Goal: Task Accomplishment & Management: Manage account settings

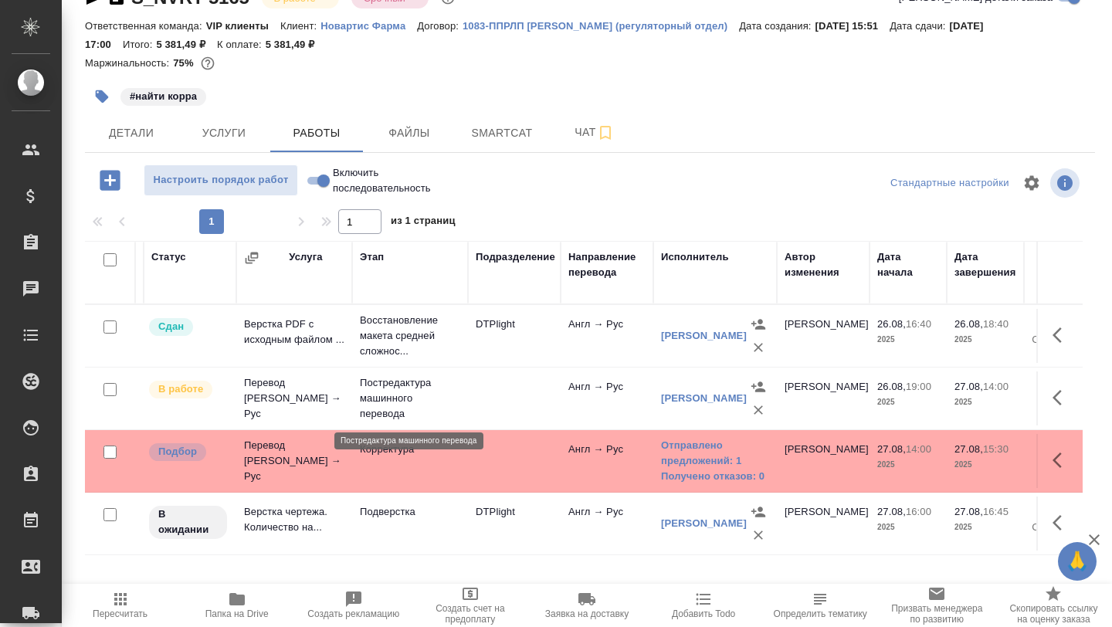
scroll to position [0, 69]
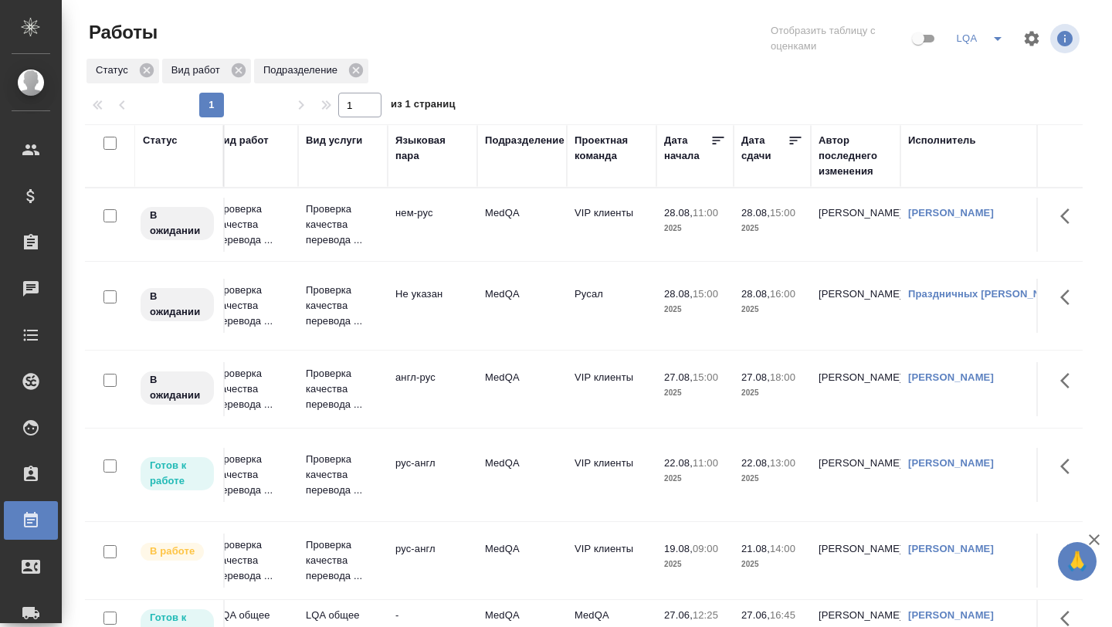
scroll to position [0, 197]
click at [664, 396] on p "2025" at bounding box center [694, 392] width 62 height 15
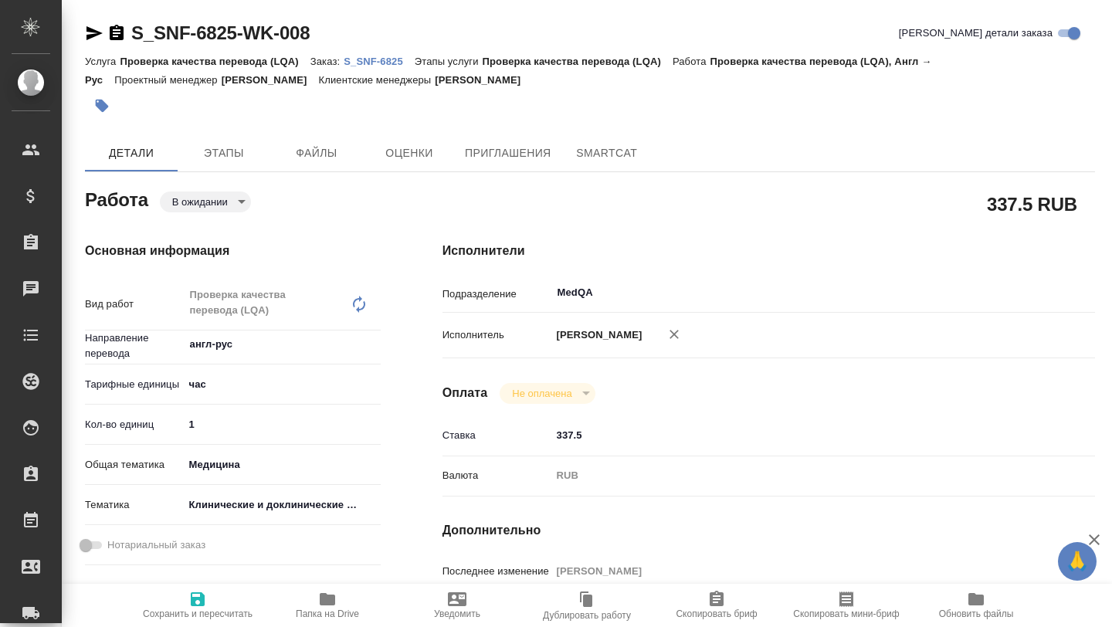
type textarea "x"
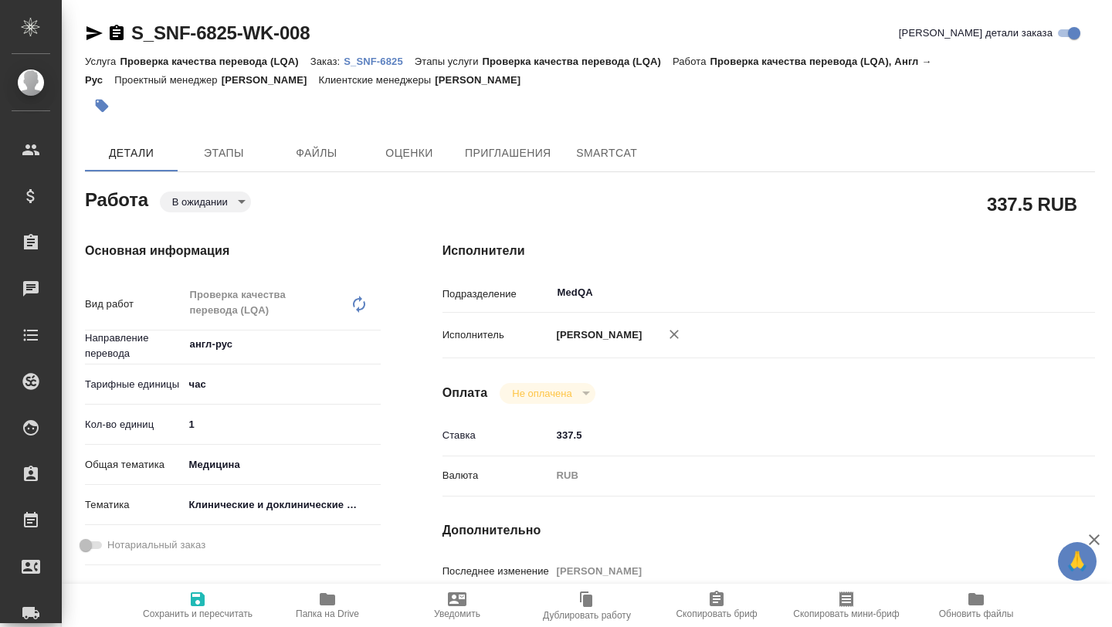
type textarea "x"
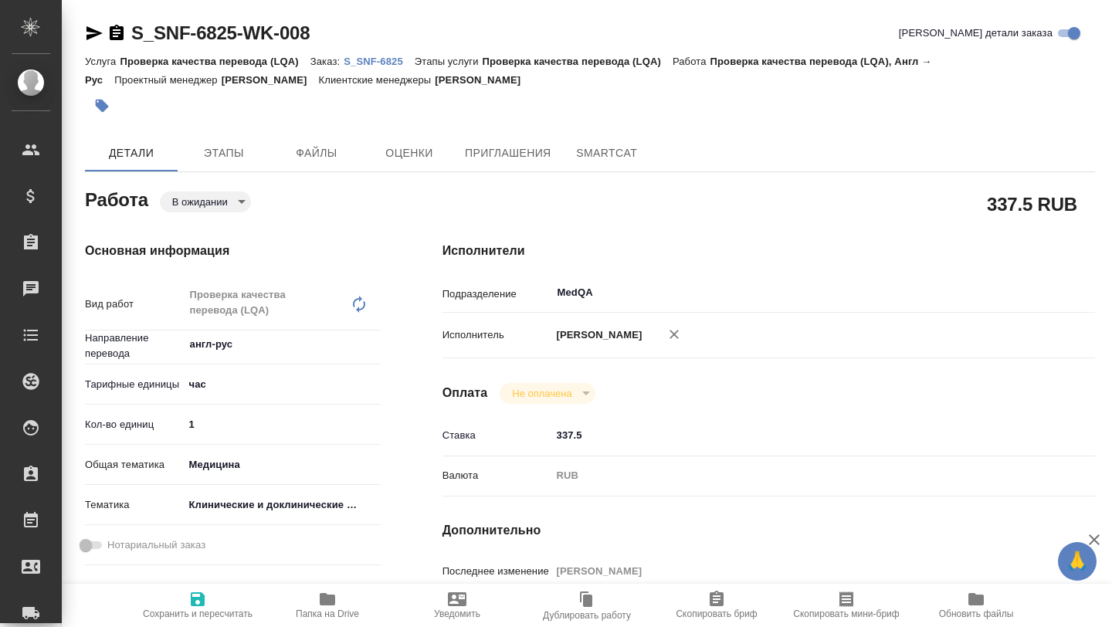
type textarea "x"
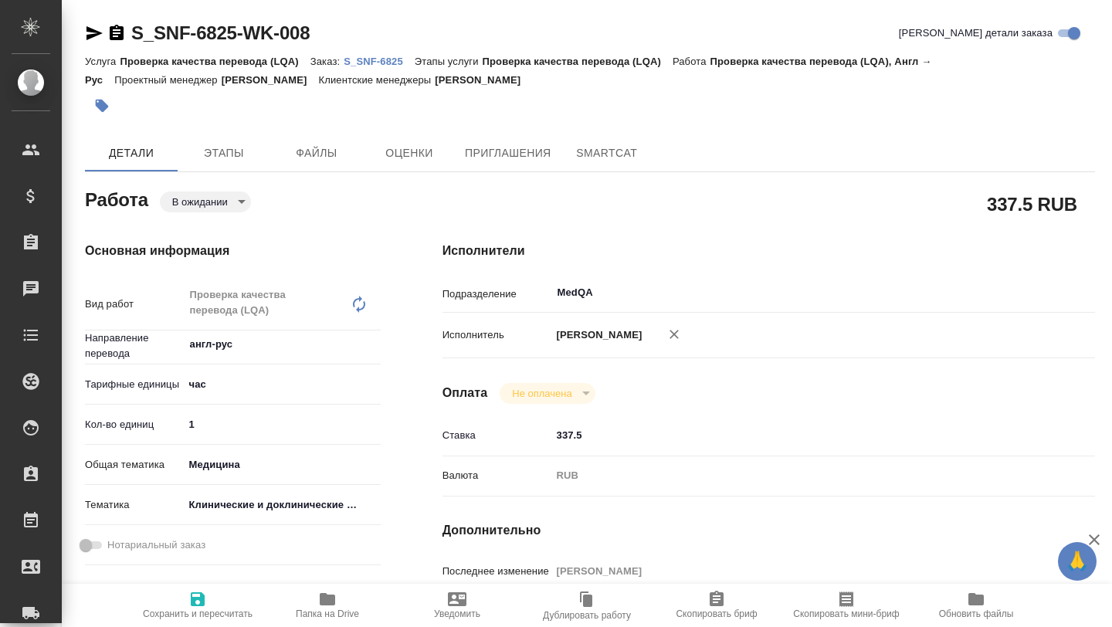
type textarea "x"
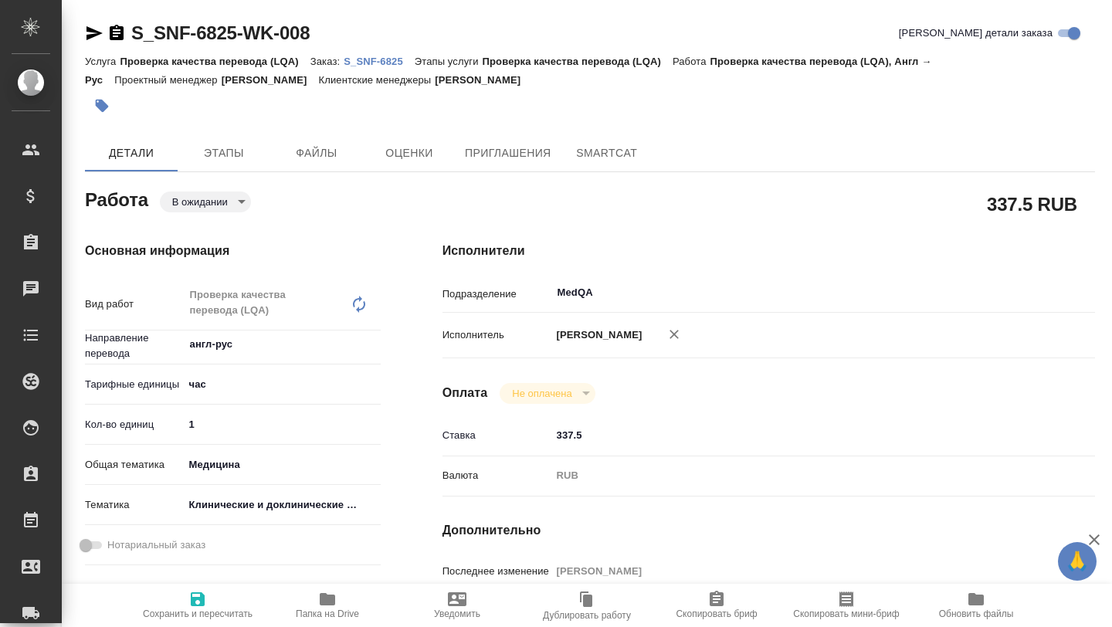
type textarea "x"
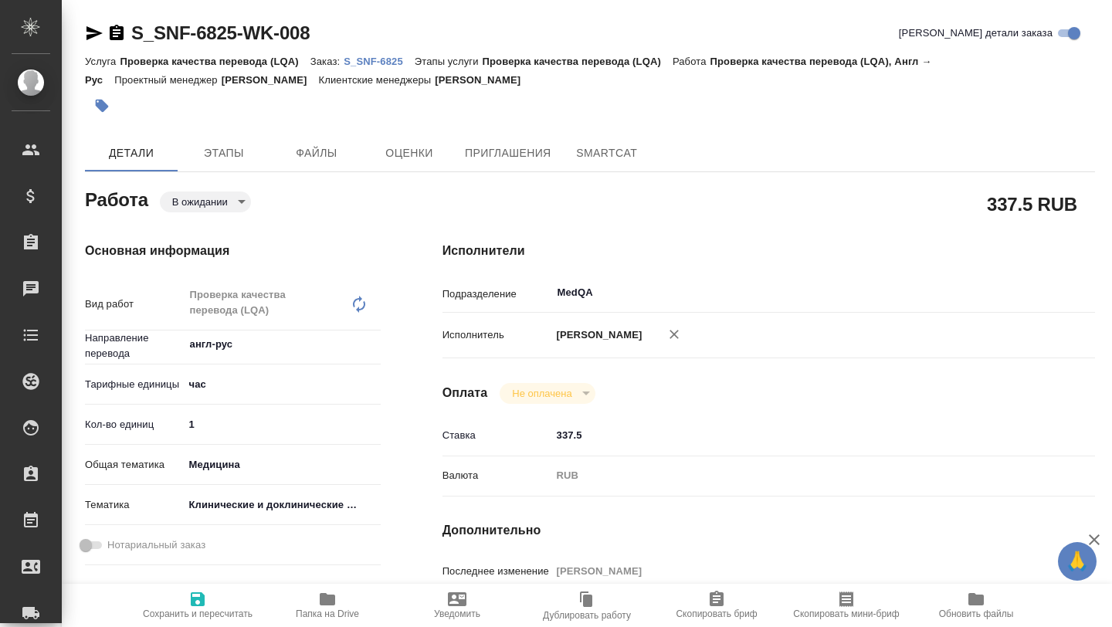
type textarea "x"
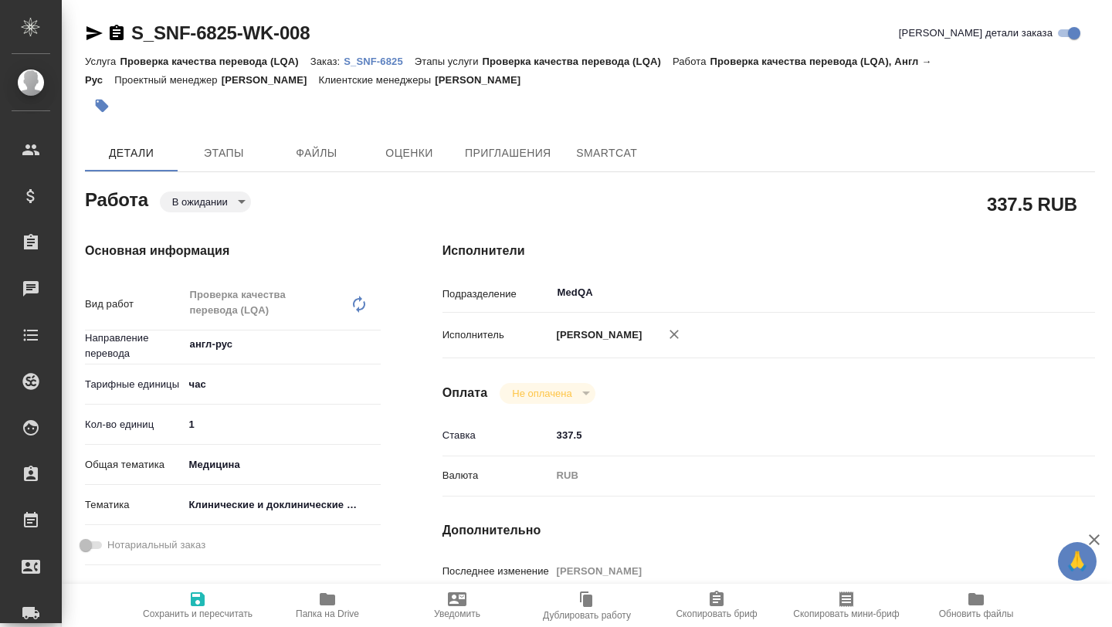
type textarea "x"
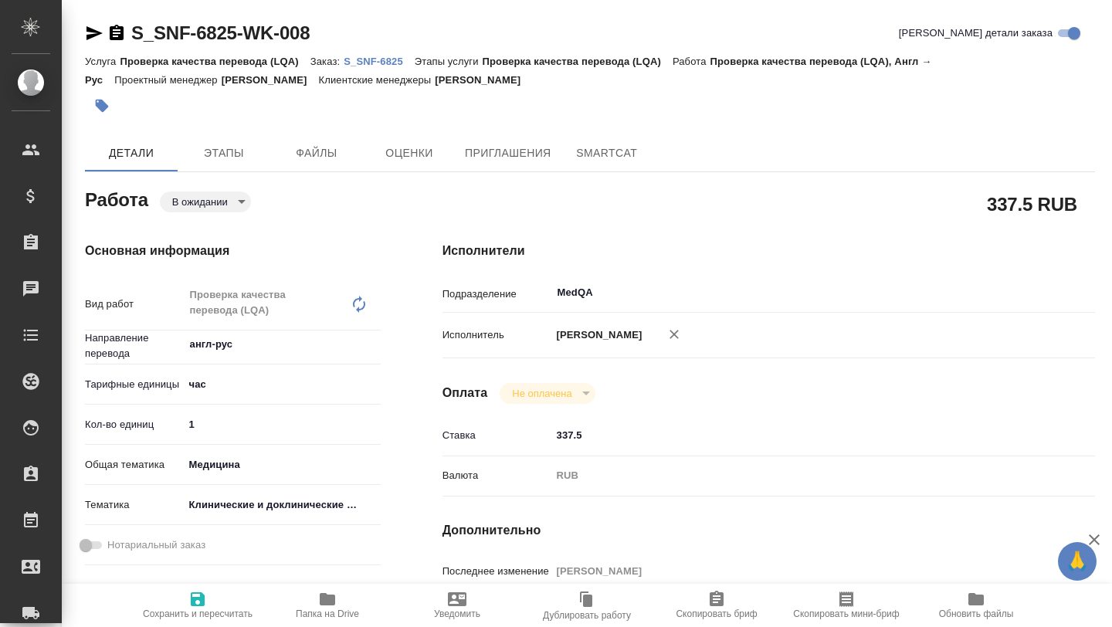
type textarea "x"
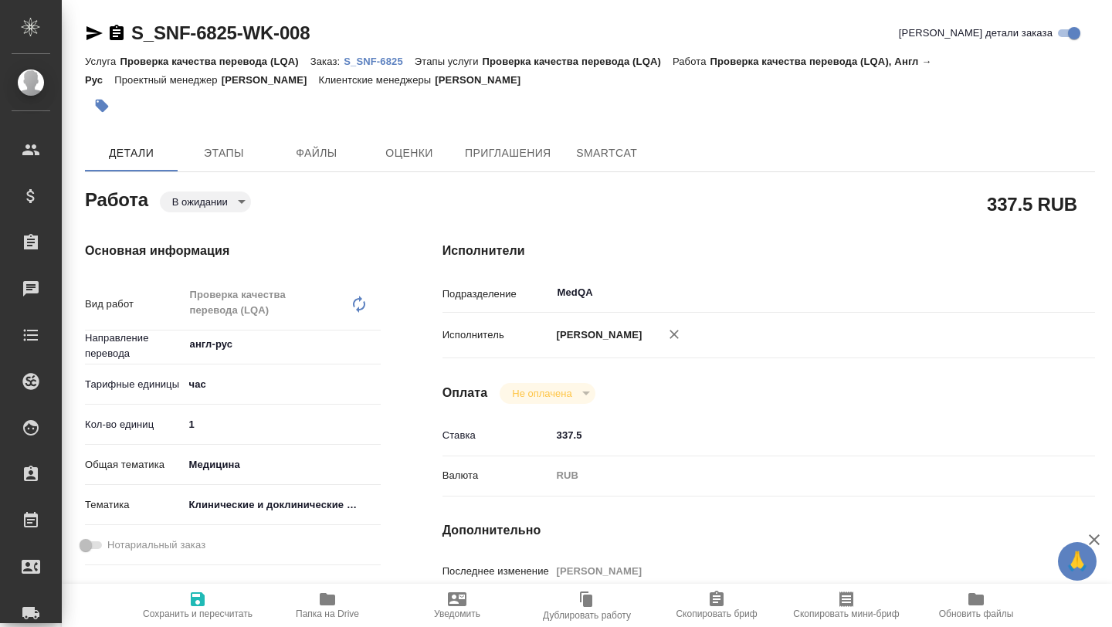
type textarea "x"
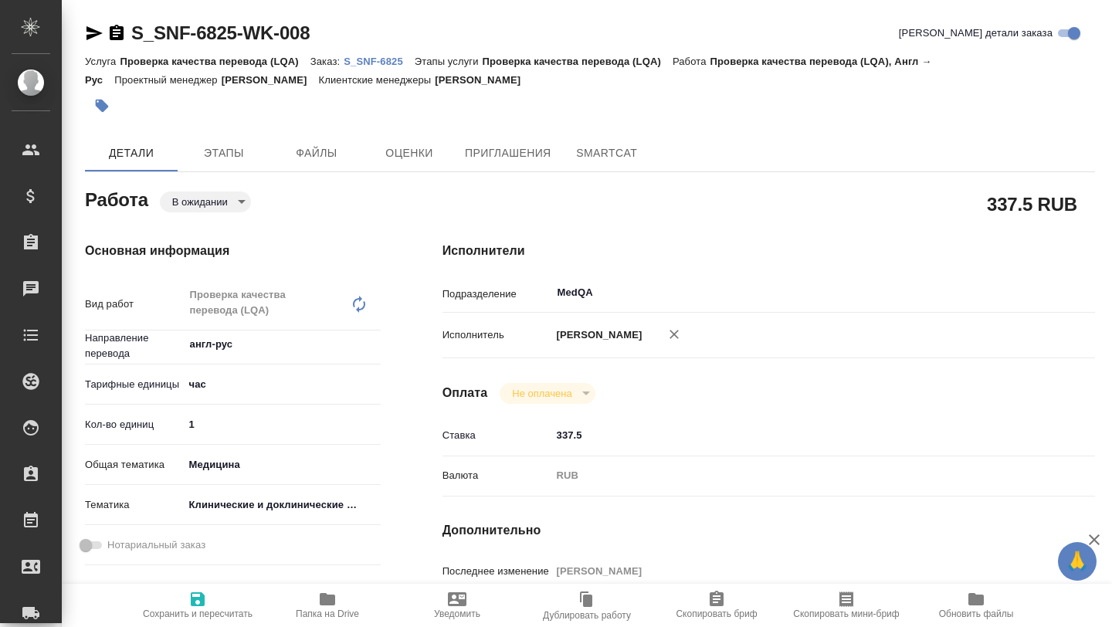
click at [377, 65] on p "S_SNF-6825" at bounding box center [379, 62] width 71 height 12
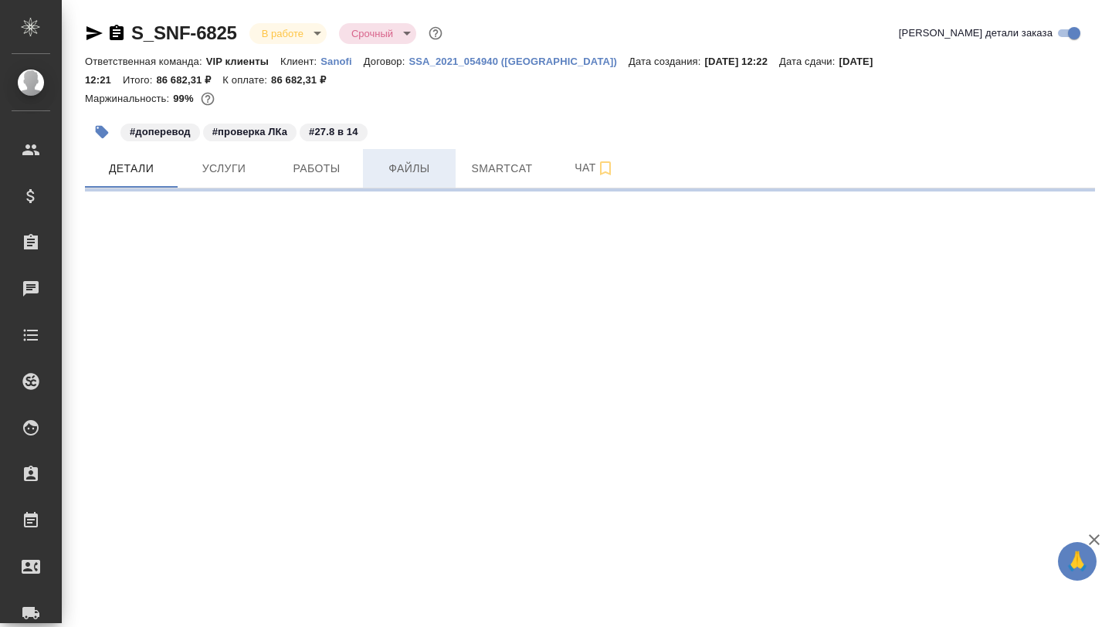
select select "RU"
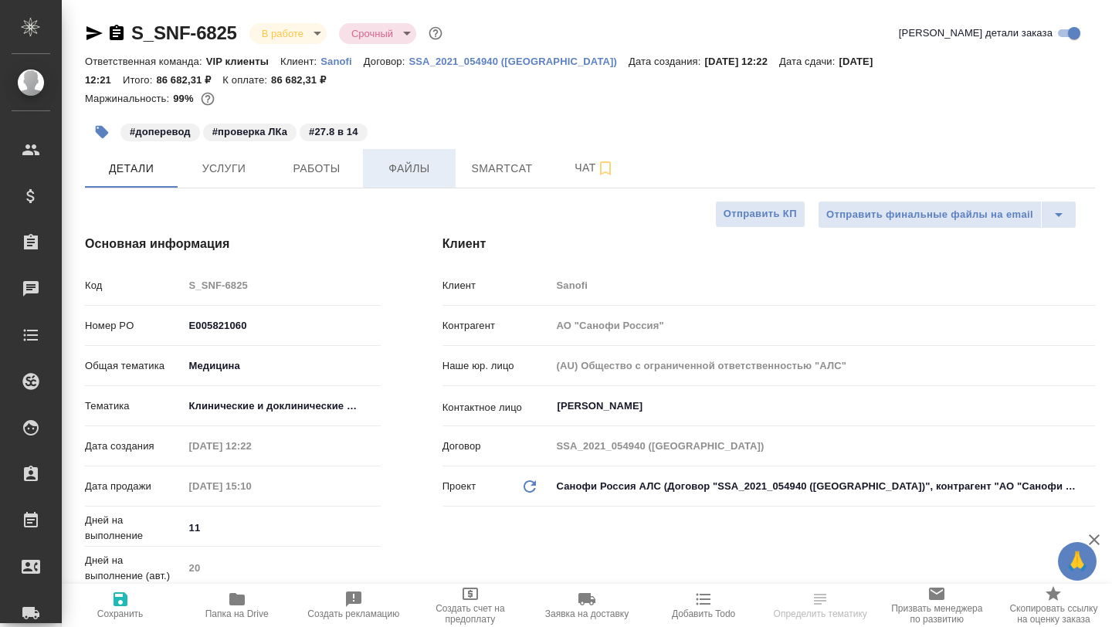
type textarea "x"
click at [325, 181] on button "Работы" at bounding box center [316, 168] width 93 height 39
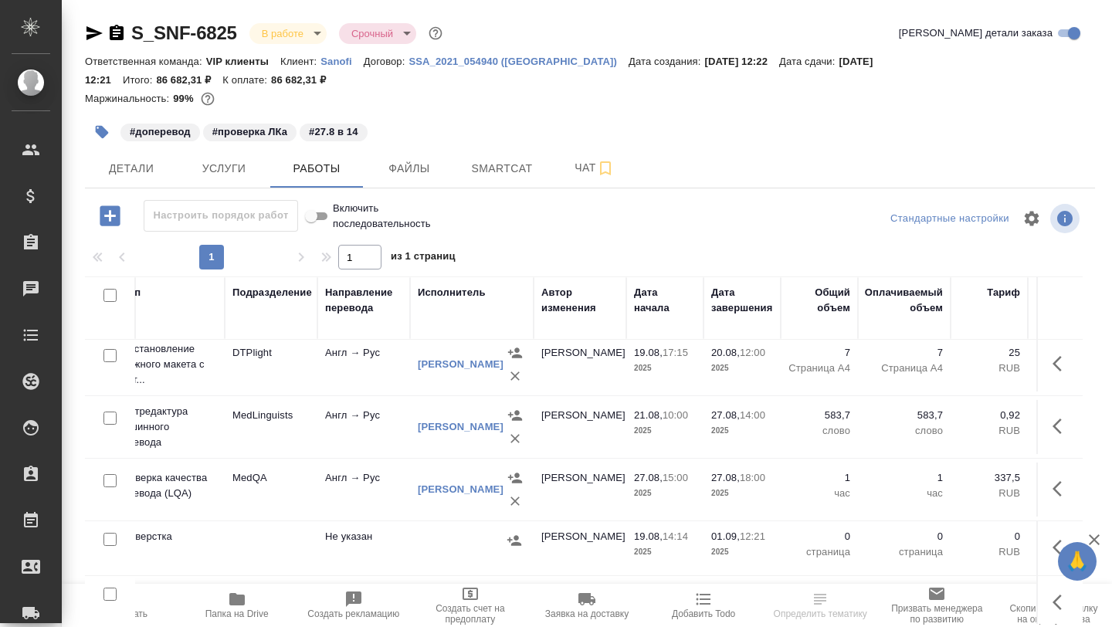
scroll to position [7, 659]
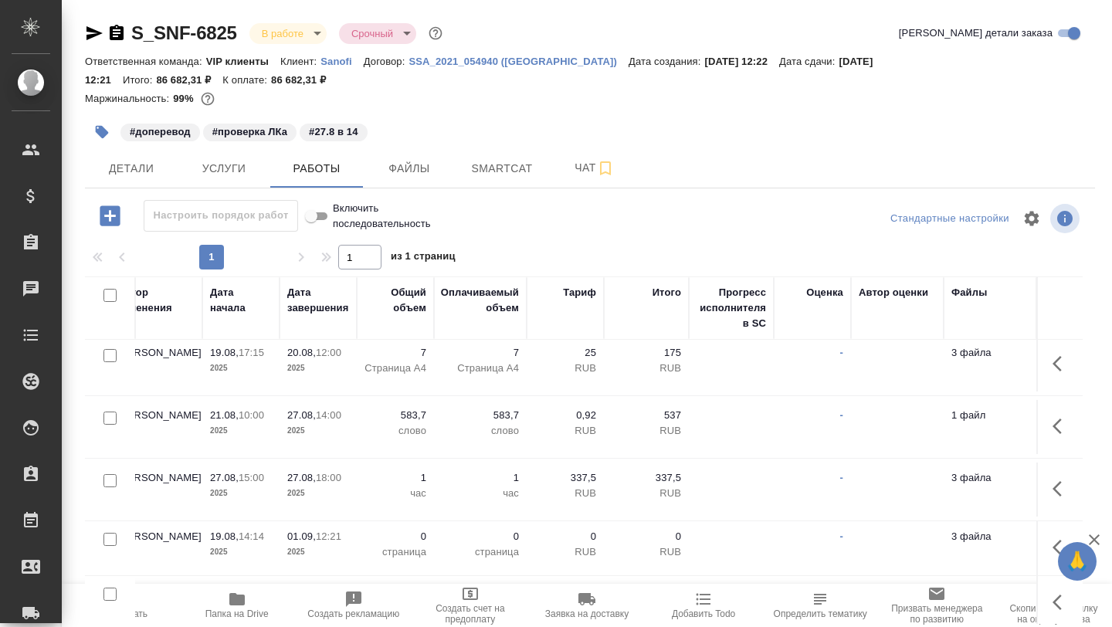
click at [90, 35] on icon "button" at bounding box center [95, 33] width 16 height 14
